Goal: Task Accomplishment & Management: Manage account settings

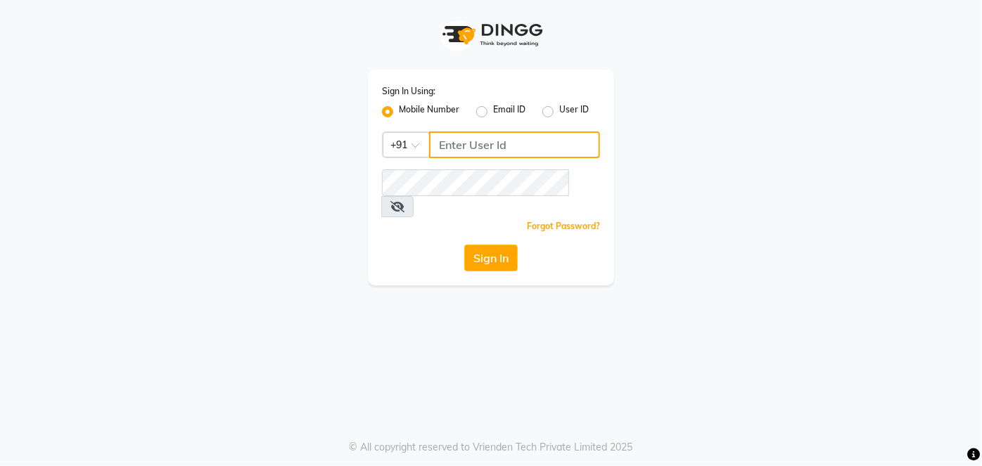
click at [465, 142] on input "Username" at bounding box center [514, 145] width 171 height 27
type input "8090876336"
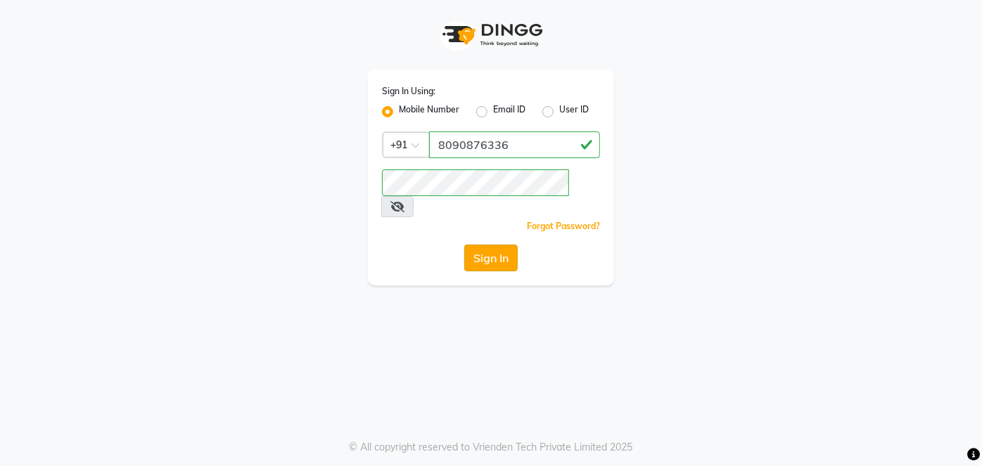
click at [500, 245] on button "Sign In" at bounding box center [490, 258] width 53 height 27
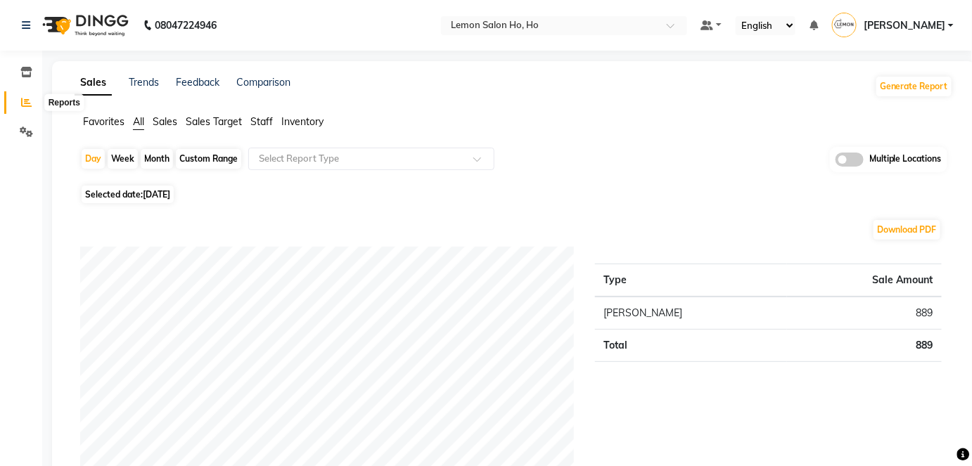
click at [28, 101] on icon at bounding box center [26, 102] width 11 height 11
click at [24, 101] on icon at bounding box center [26, 102] width 11 height 11
click at [687, 27] on div at bounding box center [564, 27] width 246 height 14
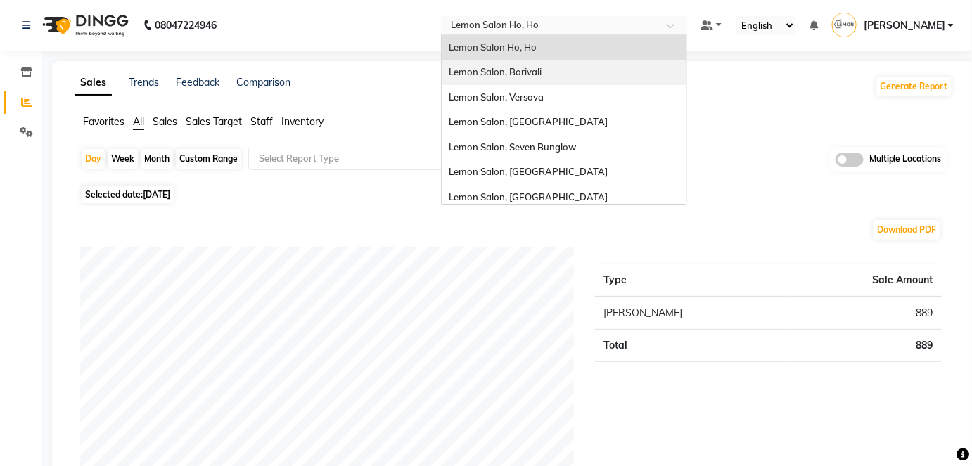
click at [650, 69] on div "Lemon Salon, Borivali" at bounding box center [564, 72] width 245 height 25
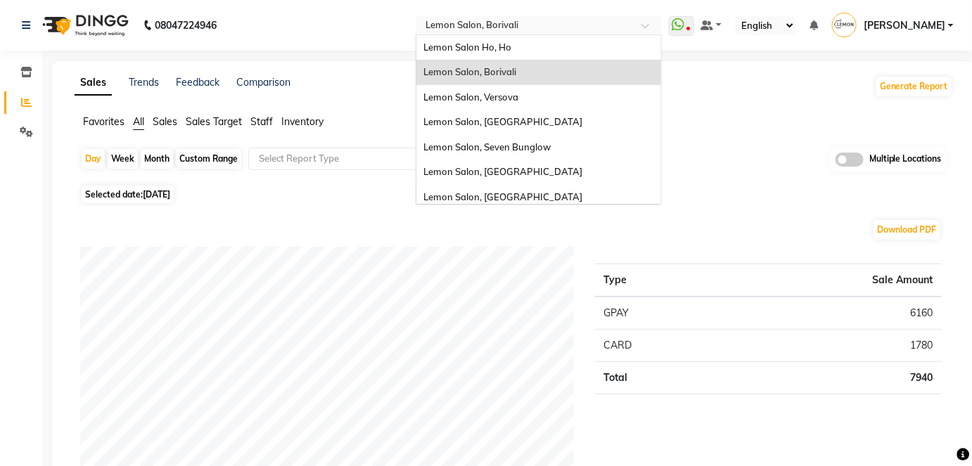
click at [659, 25] on span at bounding box center [651, 30] width 18 height 14
click at [592, 91] on div "Lemon Salon, Versova" at bounding box center [539, 97] width 245 height 25
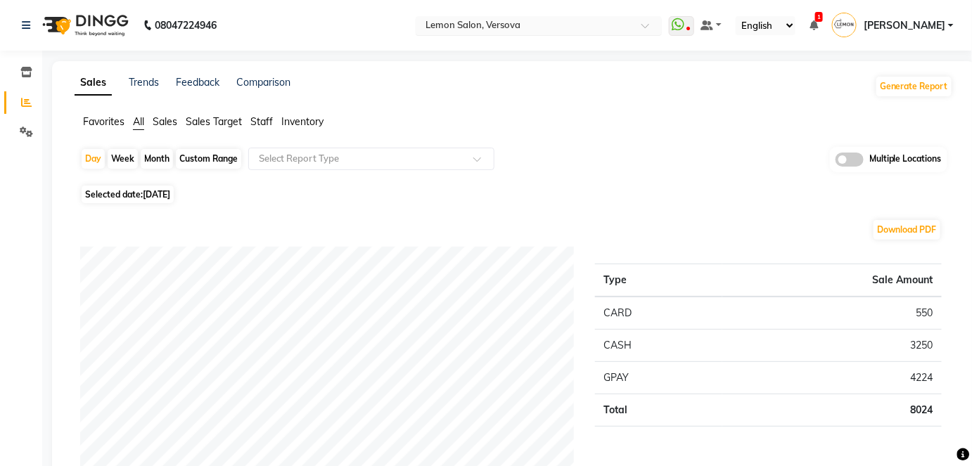
click at [659, 25] on span at bounding box center [651, 30] width 18 height 14
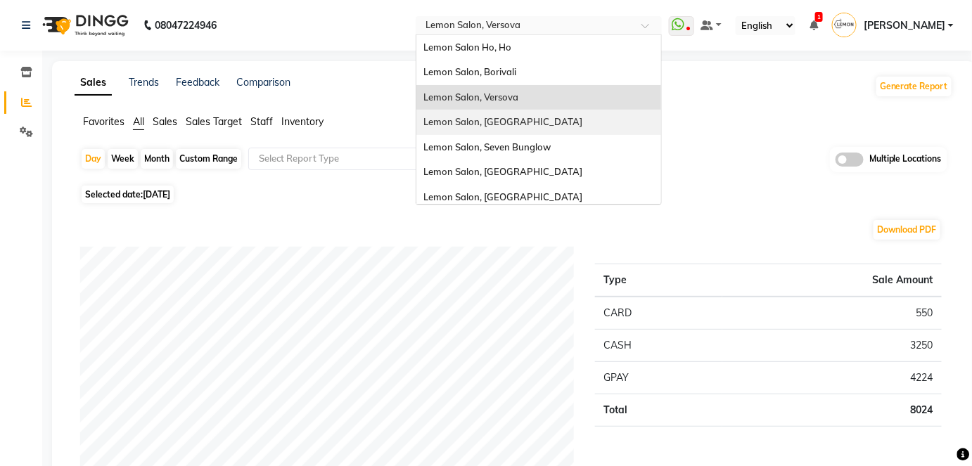
click at [573, 118] on div "Lemon Salon, [GEOGRAPHIC_DATA]" at bounding box center [539, 122] width 245 height 25
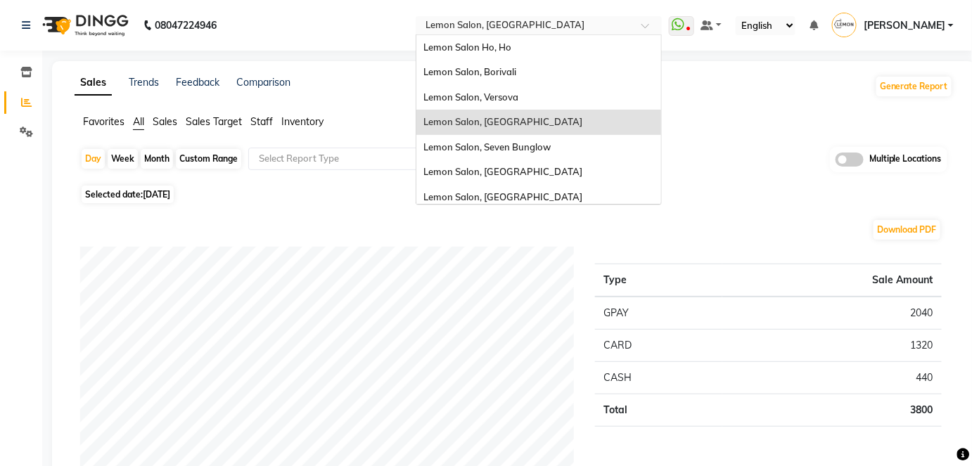
click at [659, 26] on span at bounding box center [651, 30] width 18 height 14
click at [551, 144] on span "Lemon Salon, Seven Bunglow" at bounding box center [487, 146] width 127 height 11
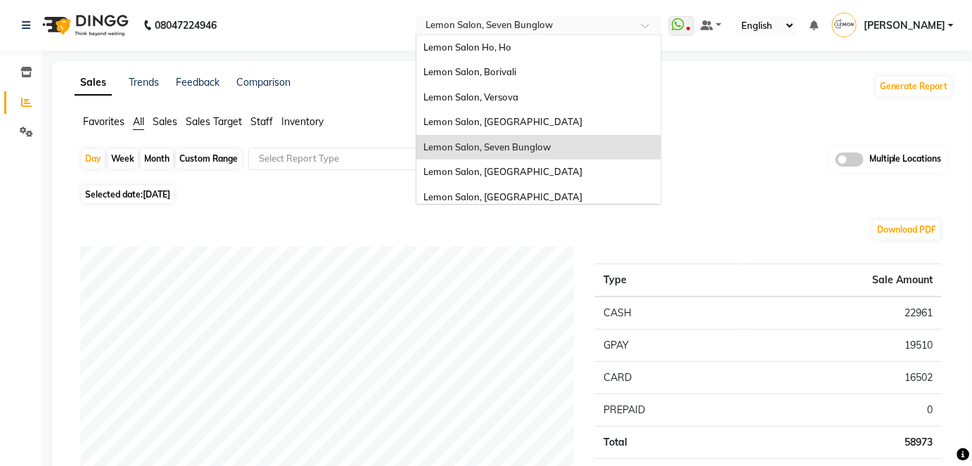
click at [659, 27] on span at bounding box center [651, 30] width 18 height 14
click at [543, 177] on div "Lemon Salon, [GEOGRAPHIC_DATA]" at bounding box center [539, 172] width 245 height 25
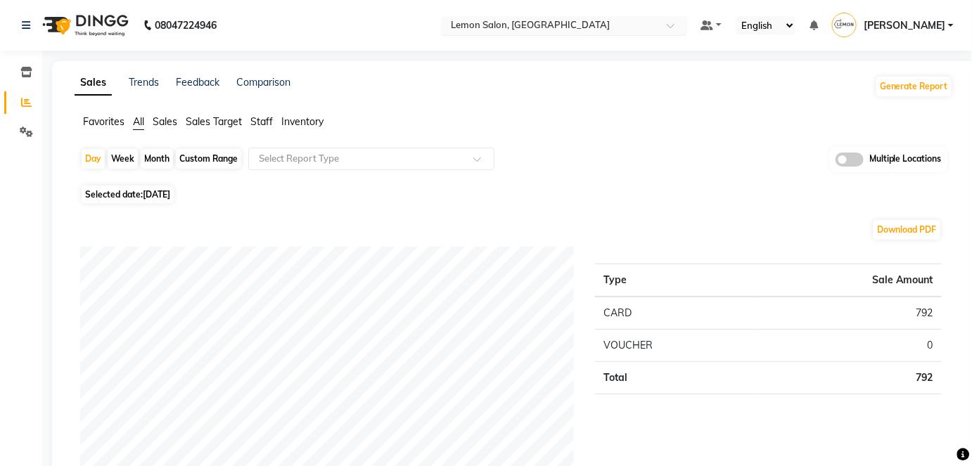
click at [685, 28] on span at bounding box center [676, 30] width 18 height 14
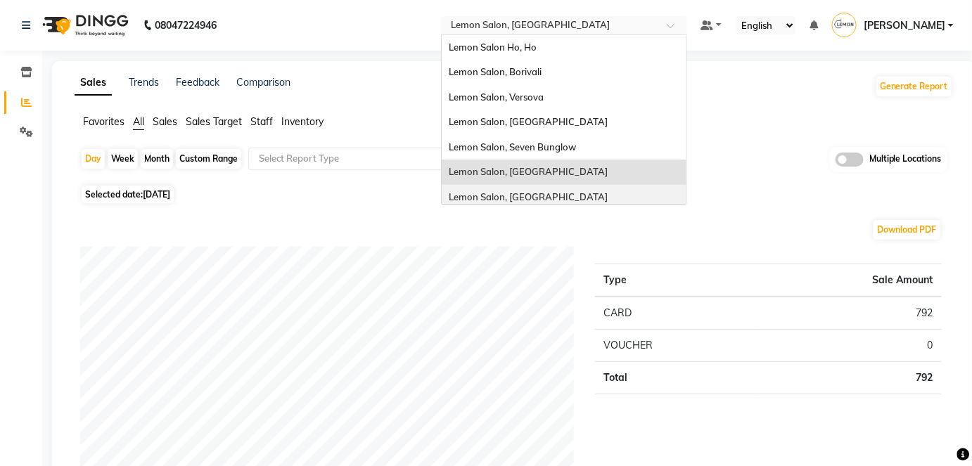
click at [601, 192] on div "Lemon Salon, [GEOGRAPHIC_DATA]" at bounding box center [564, 197] width 245 height 25
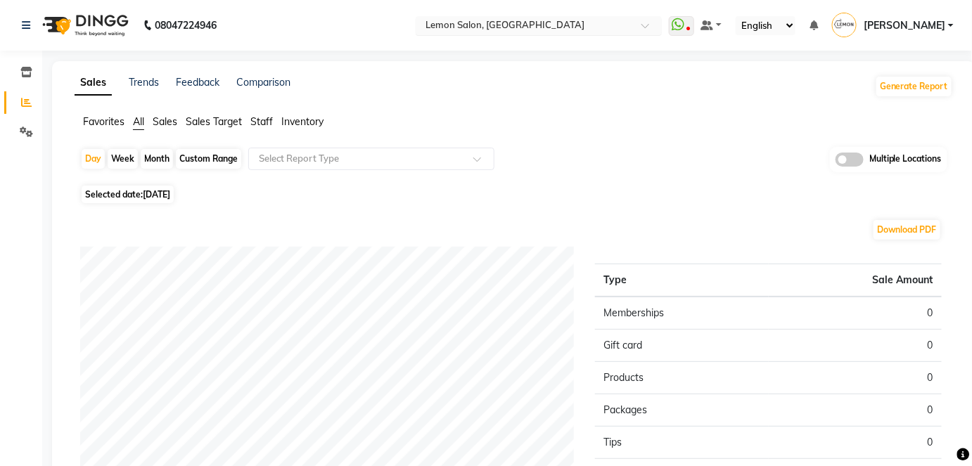
click at [659, 25] on span at bounding box center [651, 30] width 18 height 14
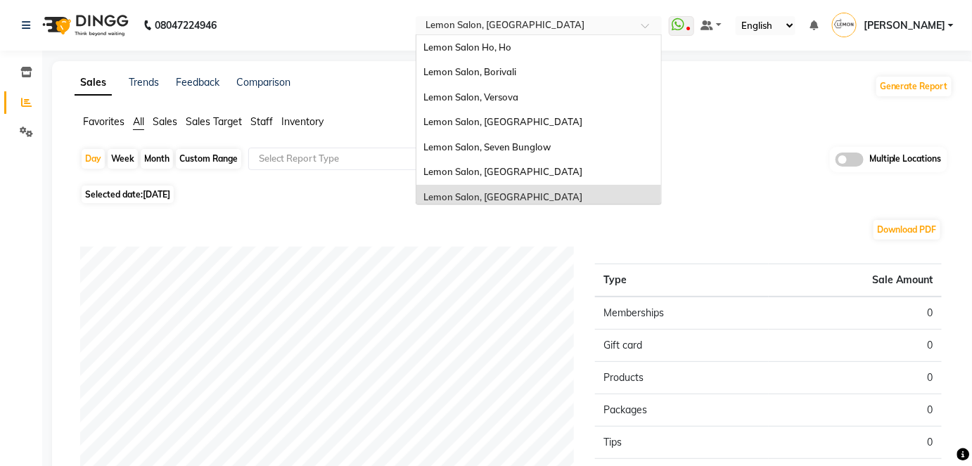
scroll to position [131, 0]
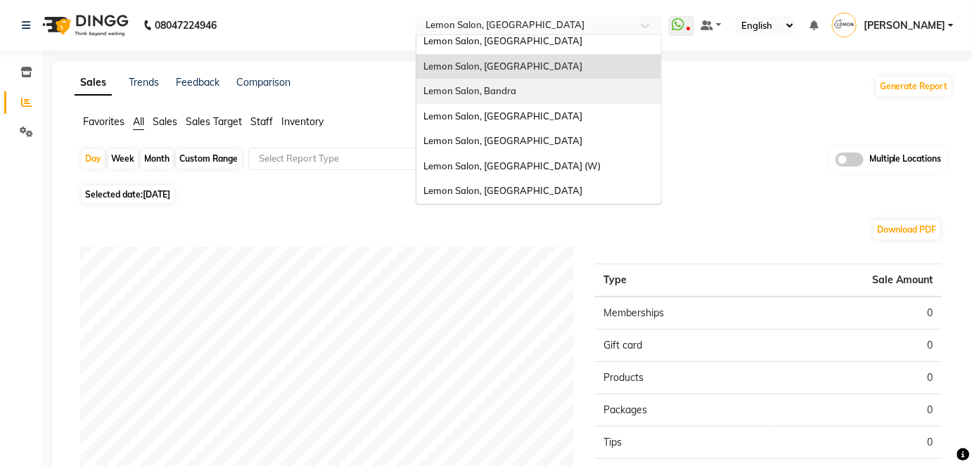
click at [586, 94] on div "Lemon Salon, Bandra" at bounding box center [539, 91] width 245 height 25
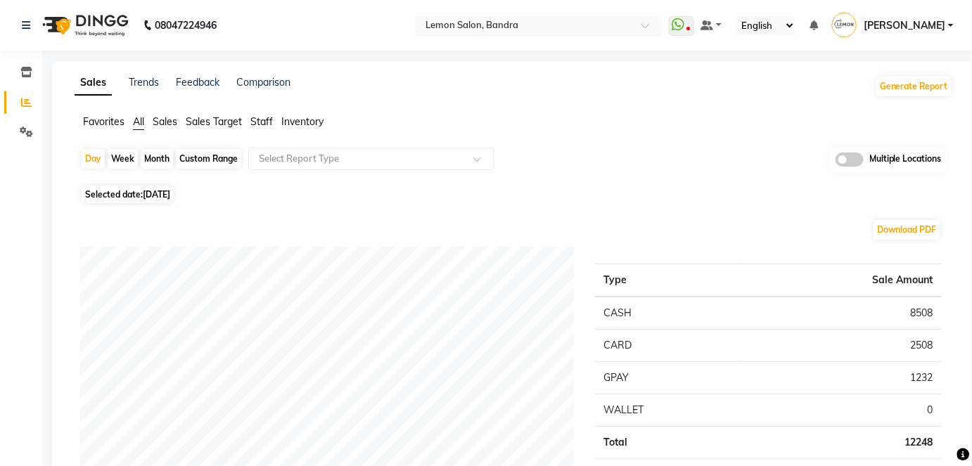
click at [662, 25] on div at bounding box center [539, 27] width 246 height 14
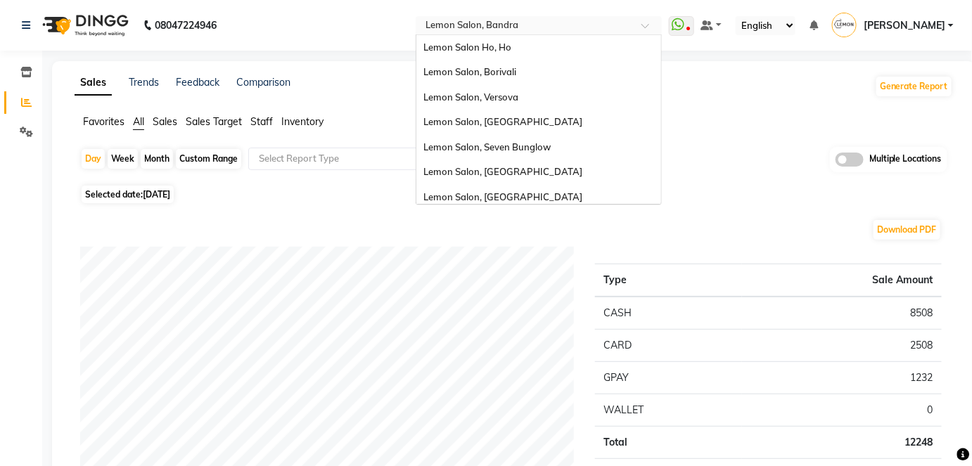
scroll to position [131, 0]
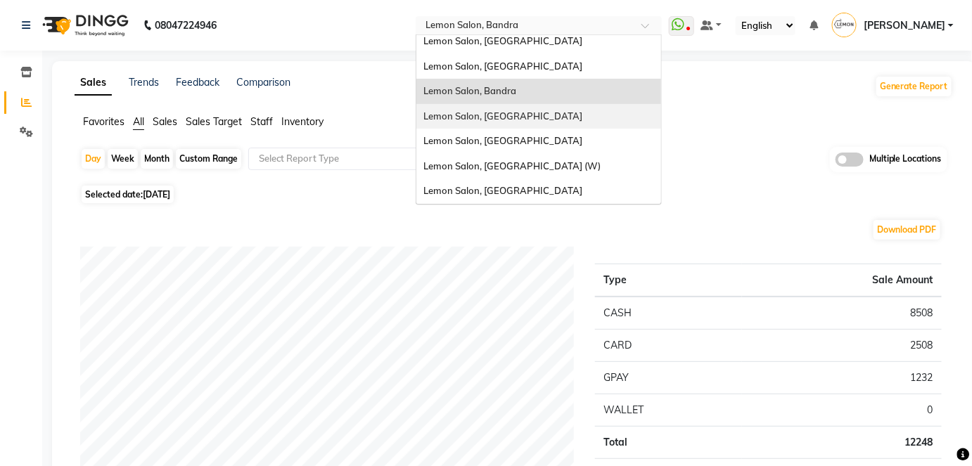
click at [557, 115] on div "Lemon Salon, [GEOGRAPHIC_DATA]" at bounding box center [539, 116] width 245 height 25
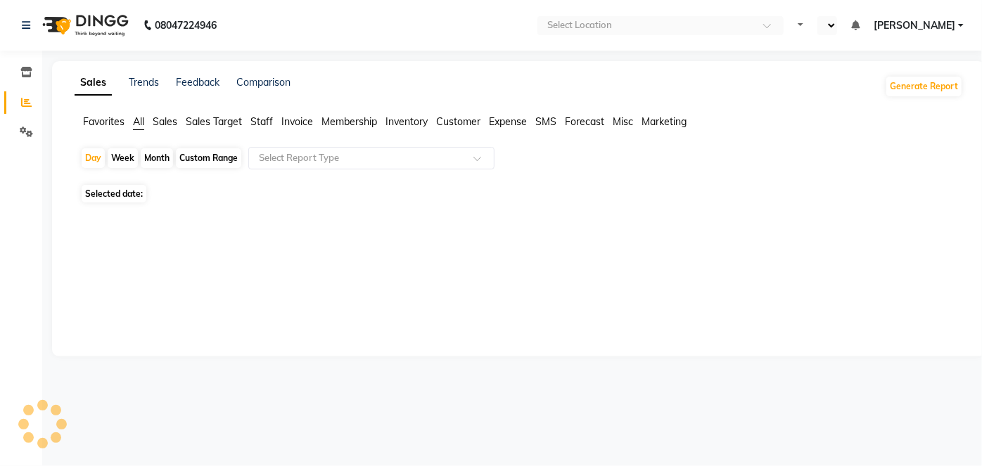
select select "en"
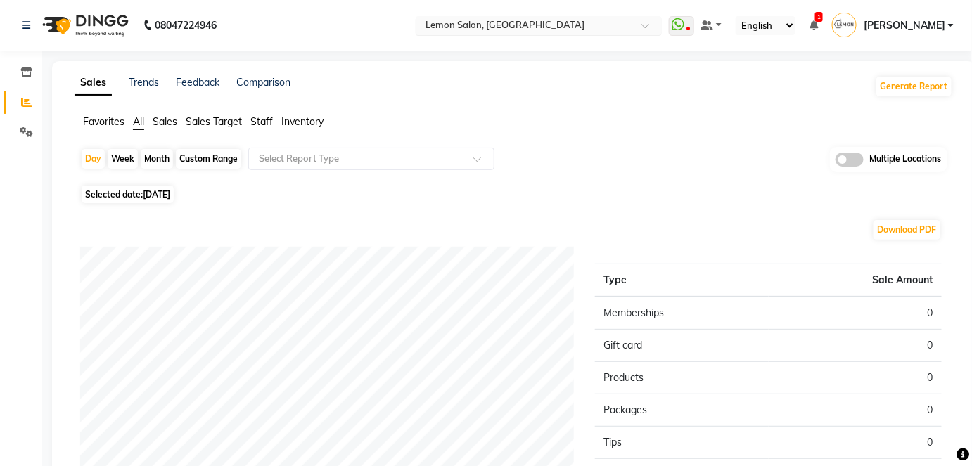
click at [662, 24] on div at bounding box center [539, 27] width 246 height 14
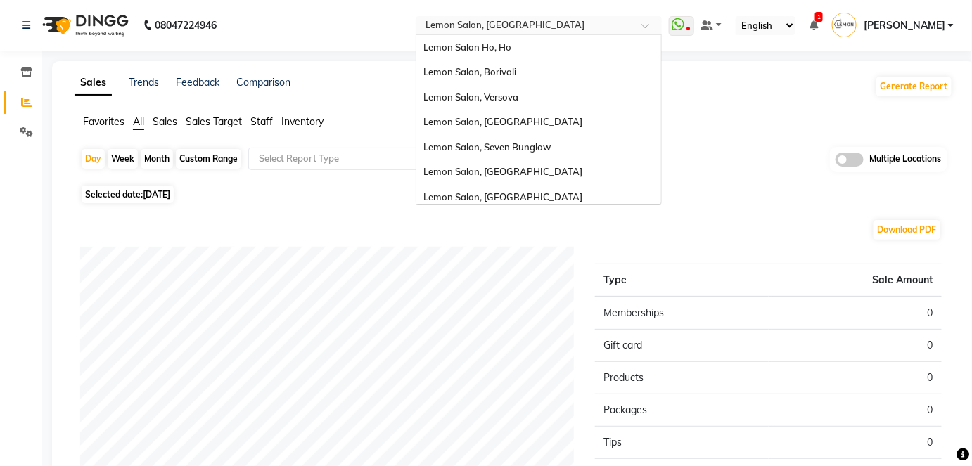
scroll to position [131, 0]
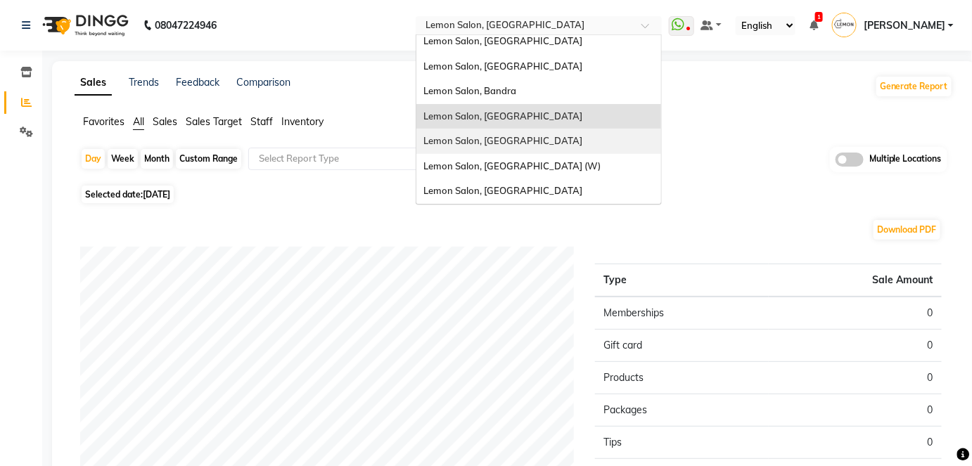
click at [567, 137] on span "Lemon Salon, [GEOGRAPHIC_DATA]" at bounding box center [503, 140] width 159 height 11
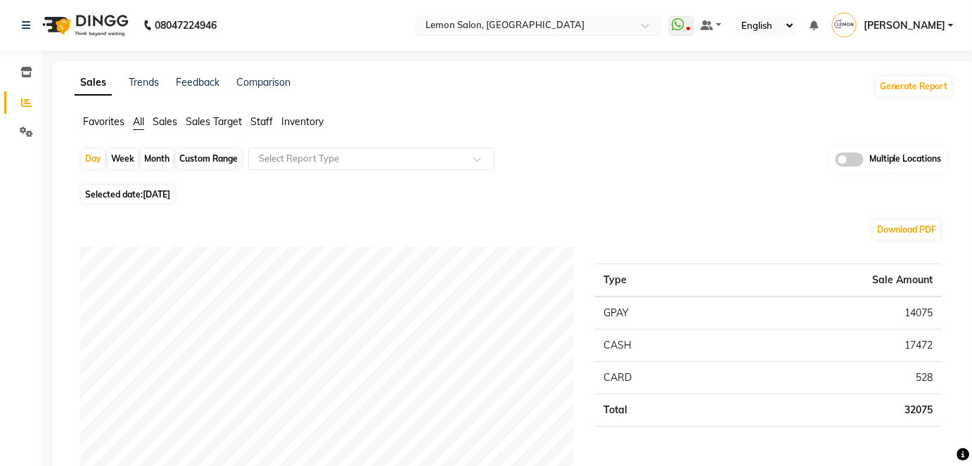
click at [659, 27] on span at bounding box center [651, 30] width 18 height 14
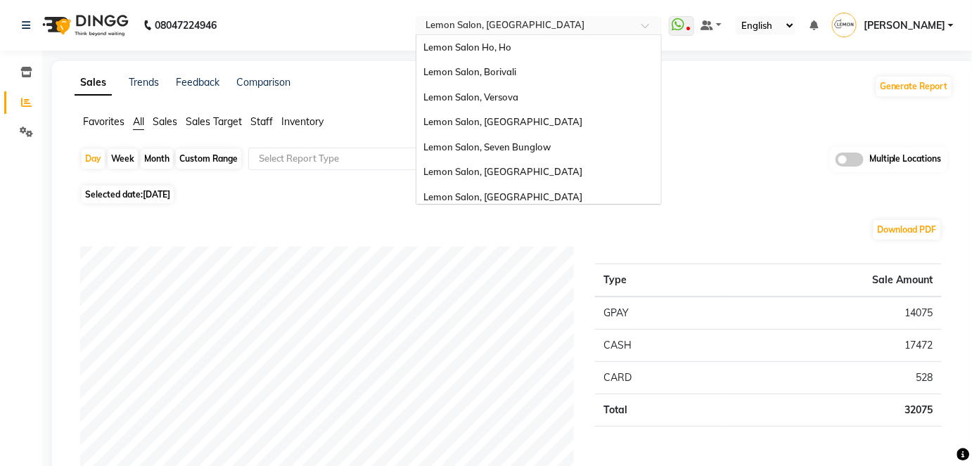
scroll to position [131, 0]
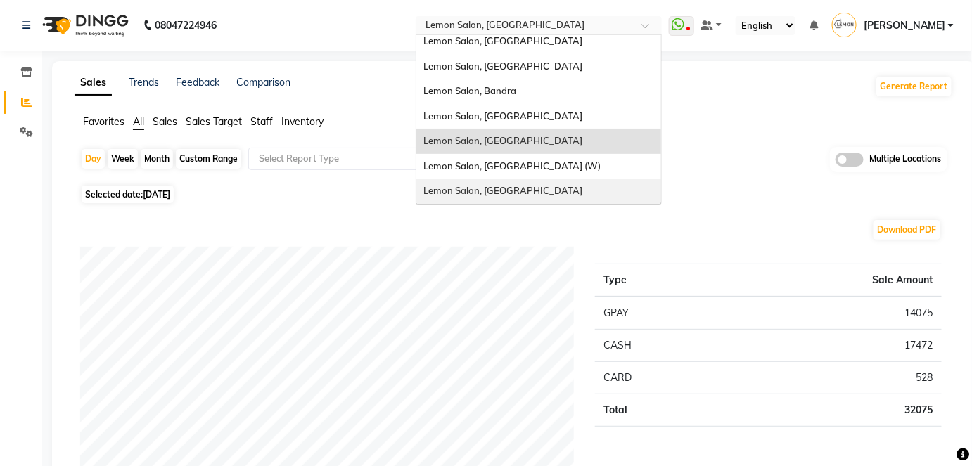
click at [550, 190] on span "Lemon Salon, [GEOGRAPHIC_DATA]" at bounding box center [503, 190] width 159 height 11
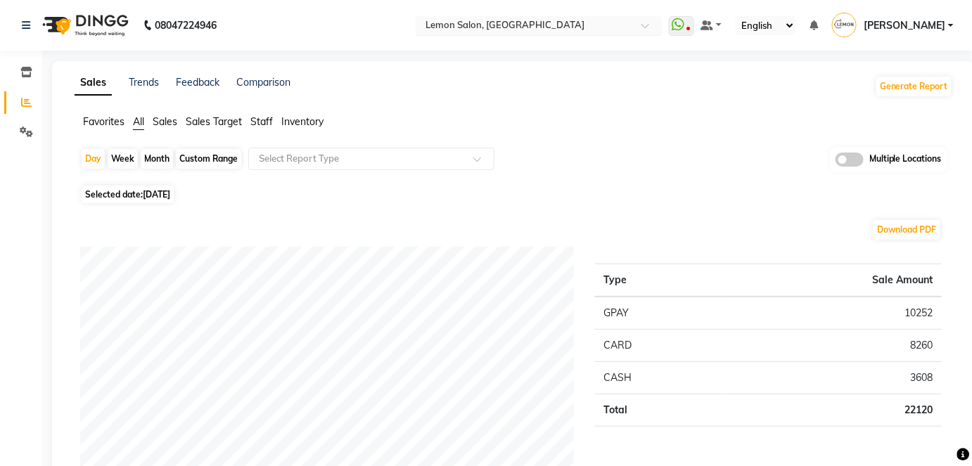
click at [662, 21] on div at bounding box center [539, 27] width 246 height 14
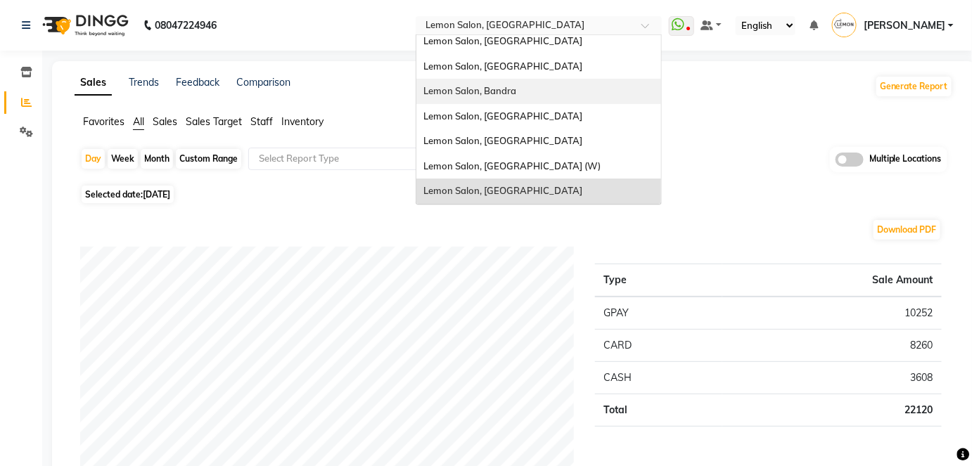
scroll to position [67, 0]
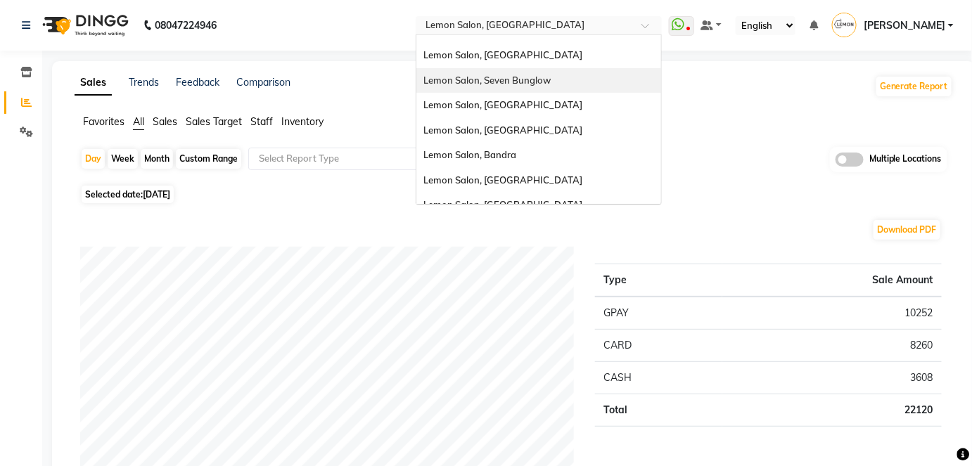
click at [595, 73] on div "Lemon Salon, Seven Bunglow" at bounding box center [539, 80] width 245 height 25
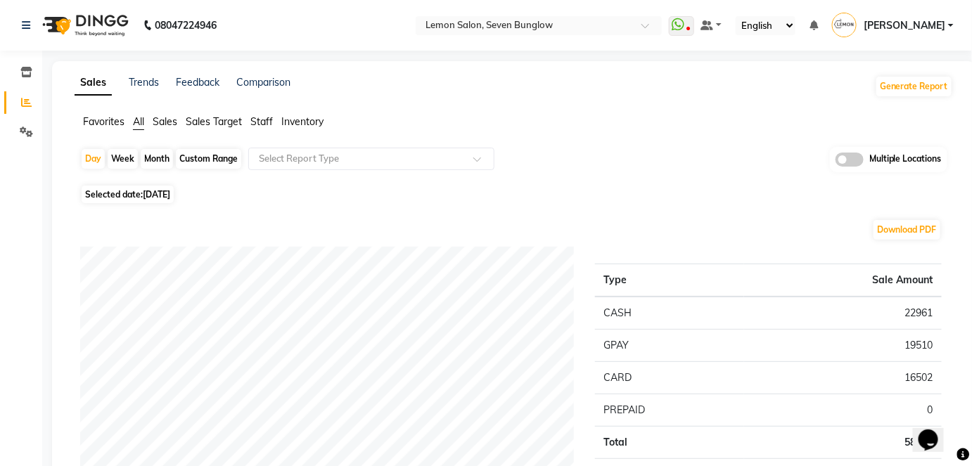
click at [154, 149] on div "Month" at bounding box center [157, 159] width 32 height 20
select select "9"
select select "2025"
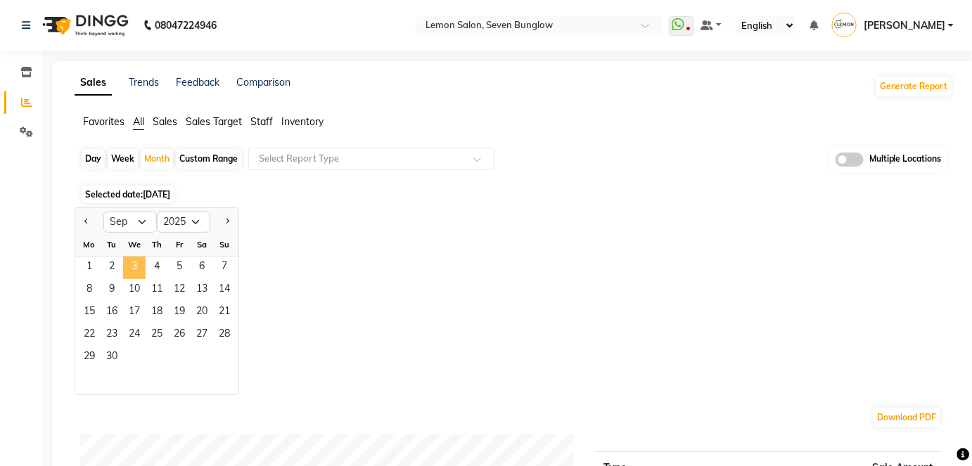
click at [134, 263] on span "3" at bounding box center [134, 268] width 23 height 23
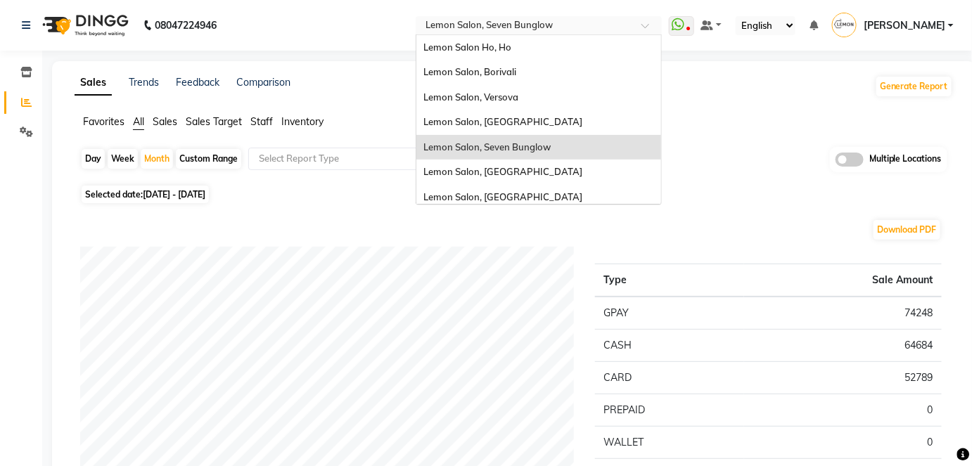
click at [662, 26] on div at bounding box center [539, 27] width 246 height 14
click at [550, 42] on div "Lemon Salon Ho, Ho" at bounding box center [539, 47] width 245 height 25
